Goal: Find specific page/section: Find specific page/section

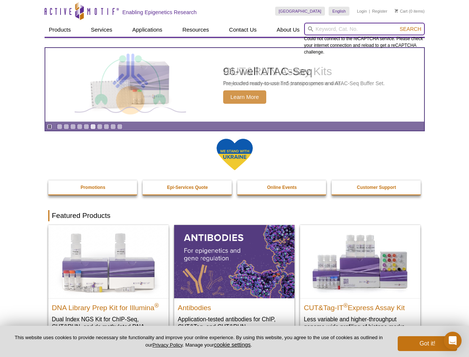
click at [365, 29] on input "search" at bounding box center [364, 29] width 121 height 13
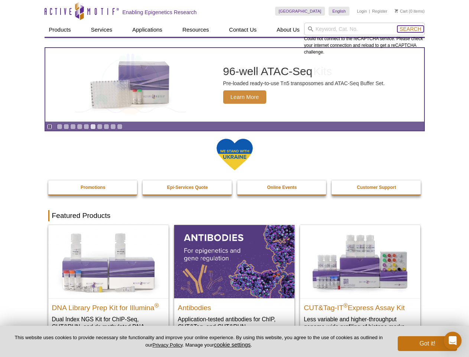
click at [411, 29] on span "Search" at bounding box center [411, 29] width 22 height 6
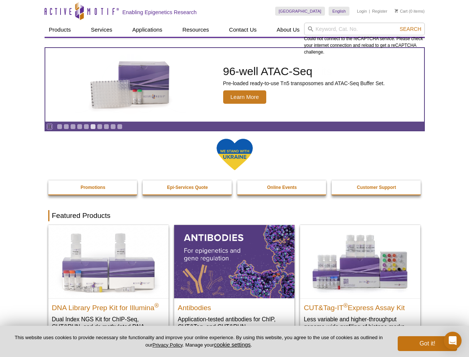
click at [49, 126] on icon "Pause" at bounding box center [49, 126] width 5 height 5
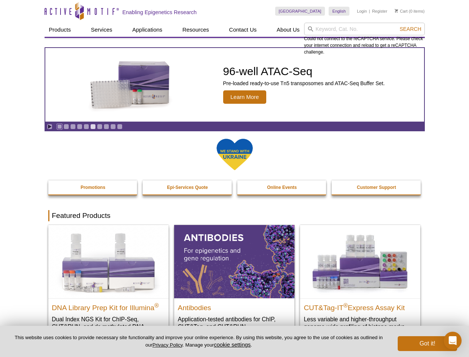
click at [59, 126] on link "Go to slide 1" at bounding box center [60, 127] width 6 height 6
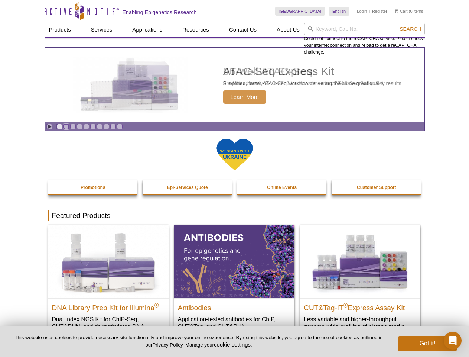
click at [66, 126] on link "Go to slide 2" at bounding box center [67, 127] width 6 height 6
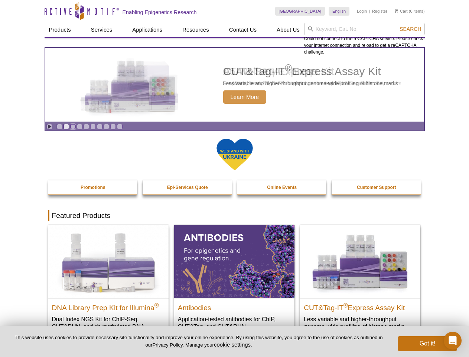
click at [73, 126] on link "Go to slide 3" at bounding box center [73, 127] width 6 height 6
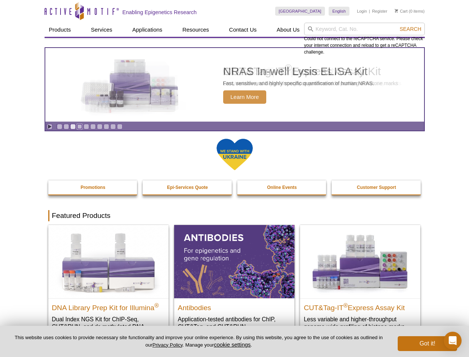
click at [80, 126] on link "Go to slide 4" at bounding box center [80, 127] width 6 height 6
click at [86, 126] on link "Go to slide 5" at bounding box center [87, 127] width 6 height 6
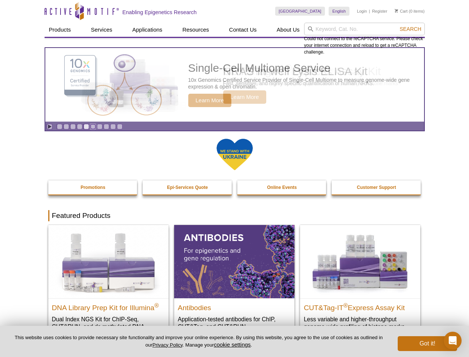
click at [93, 126] on link "Go to slide 6" at bounding box center [93, 127] width 6 height 6
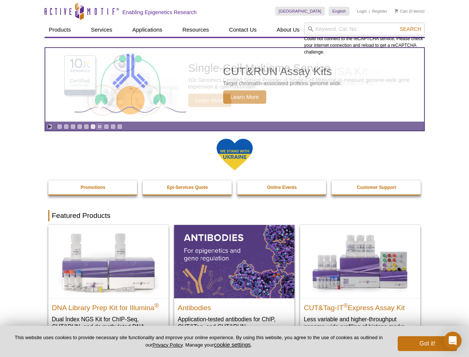
click at [100, 126] on link "Go to slide 7" at bounding box center [100, 127] width 6 height 6
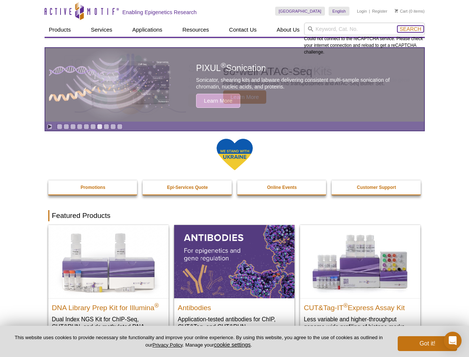
click at [411, 29] on span "Search" at bounding box center [411, 29] width 22 height 6
